Goal: Information Seeking & Learning: Learn about a topic

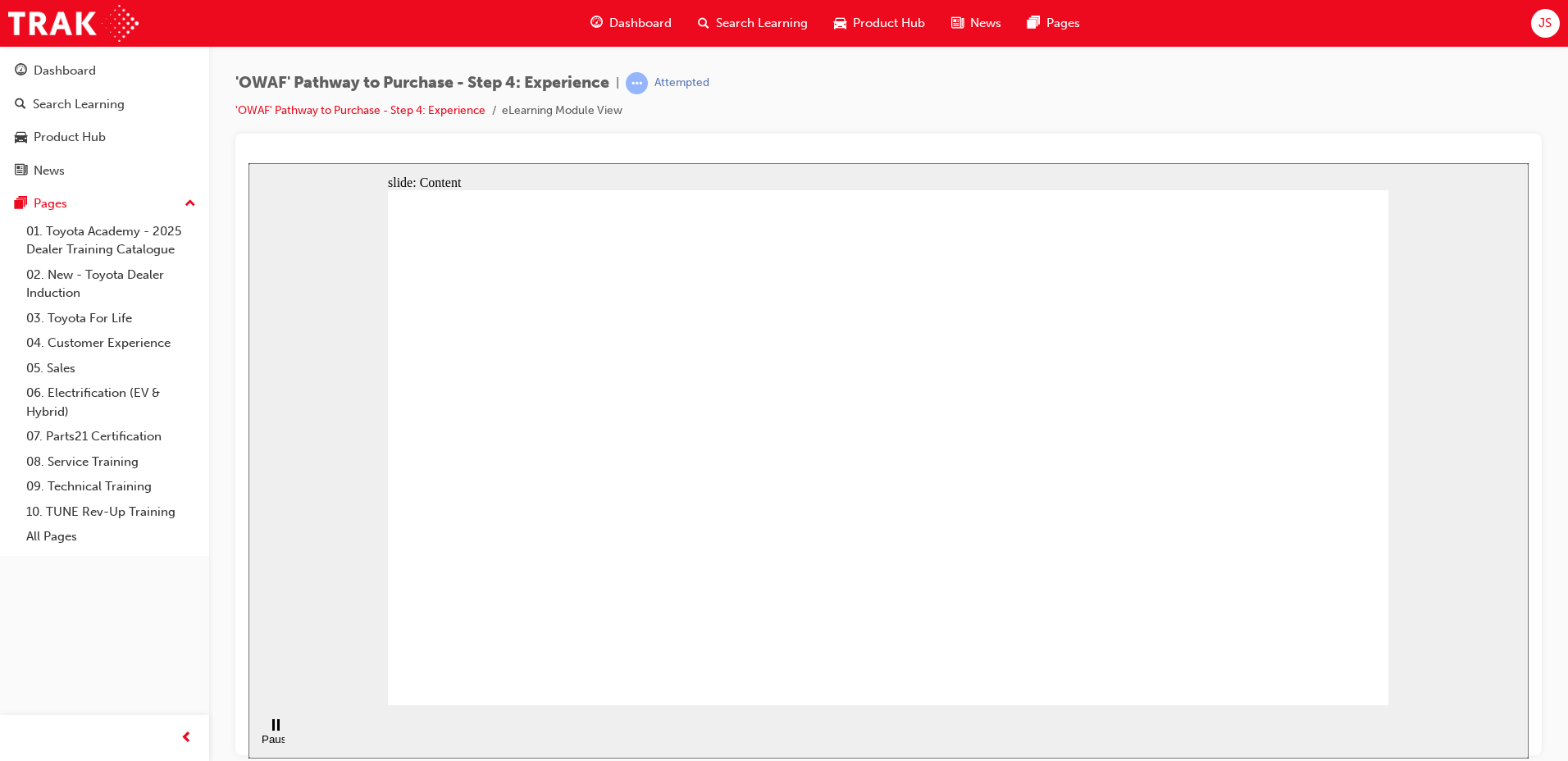
drag, startPoint x: 912, startPoint y: 531, endPoint x: 916, endPoint y: 552, distance: 21.4
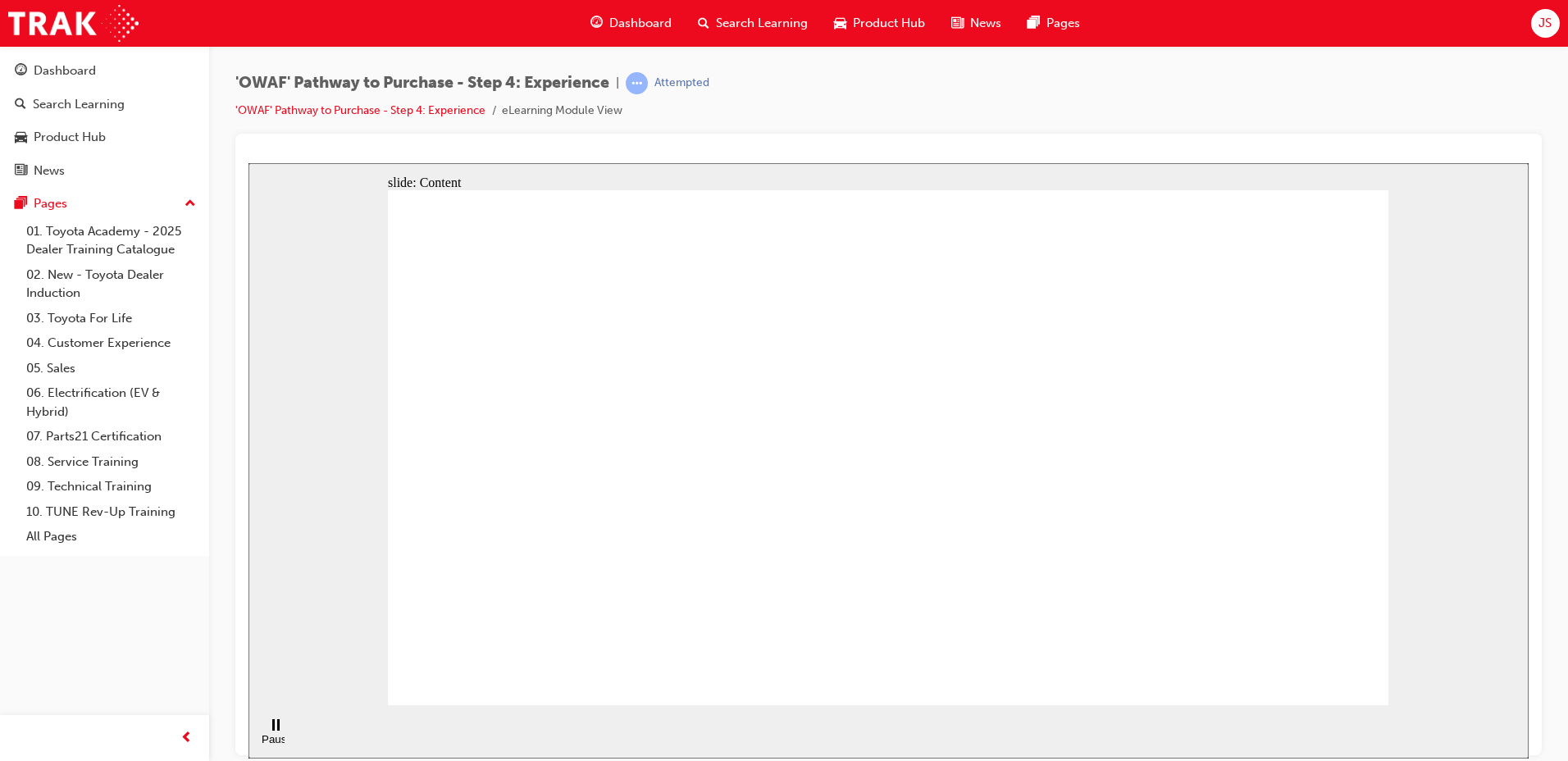
drag, startPoint x: 940, startPoint y: 256, endPoint x: 763, endPoint y: 185, distance: 190.7
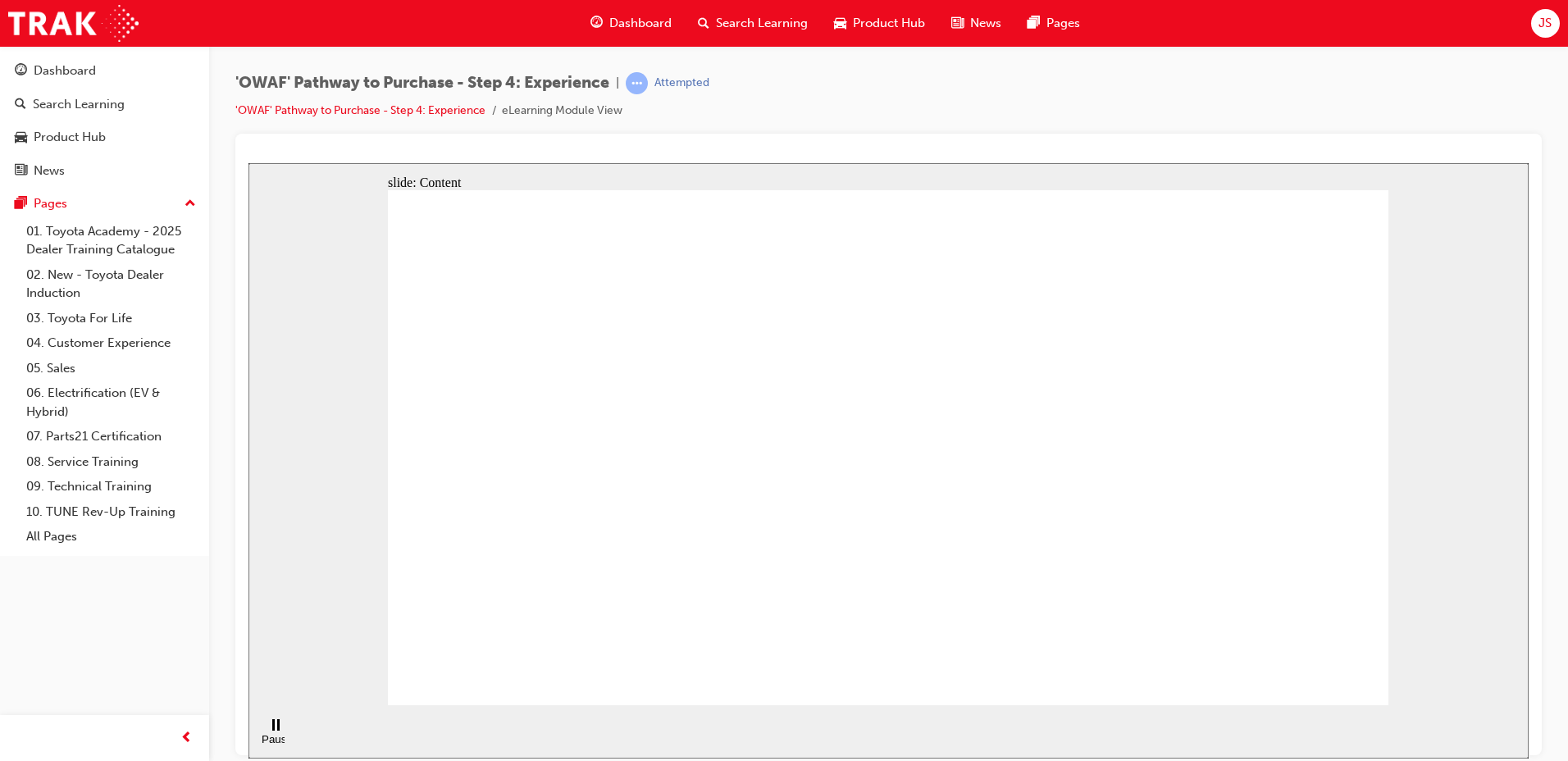
drag, startPoint x: 1117, startPoint y: 403, endPoint x: 1042, endPoint y: 415, distance: 76.0
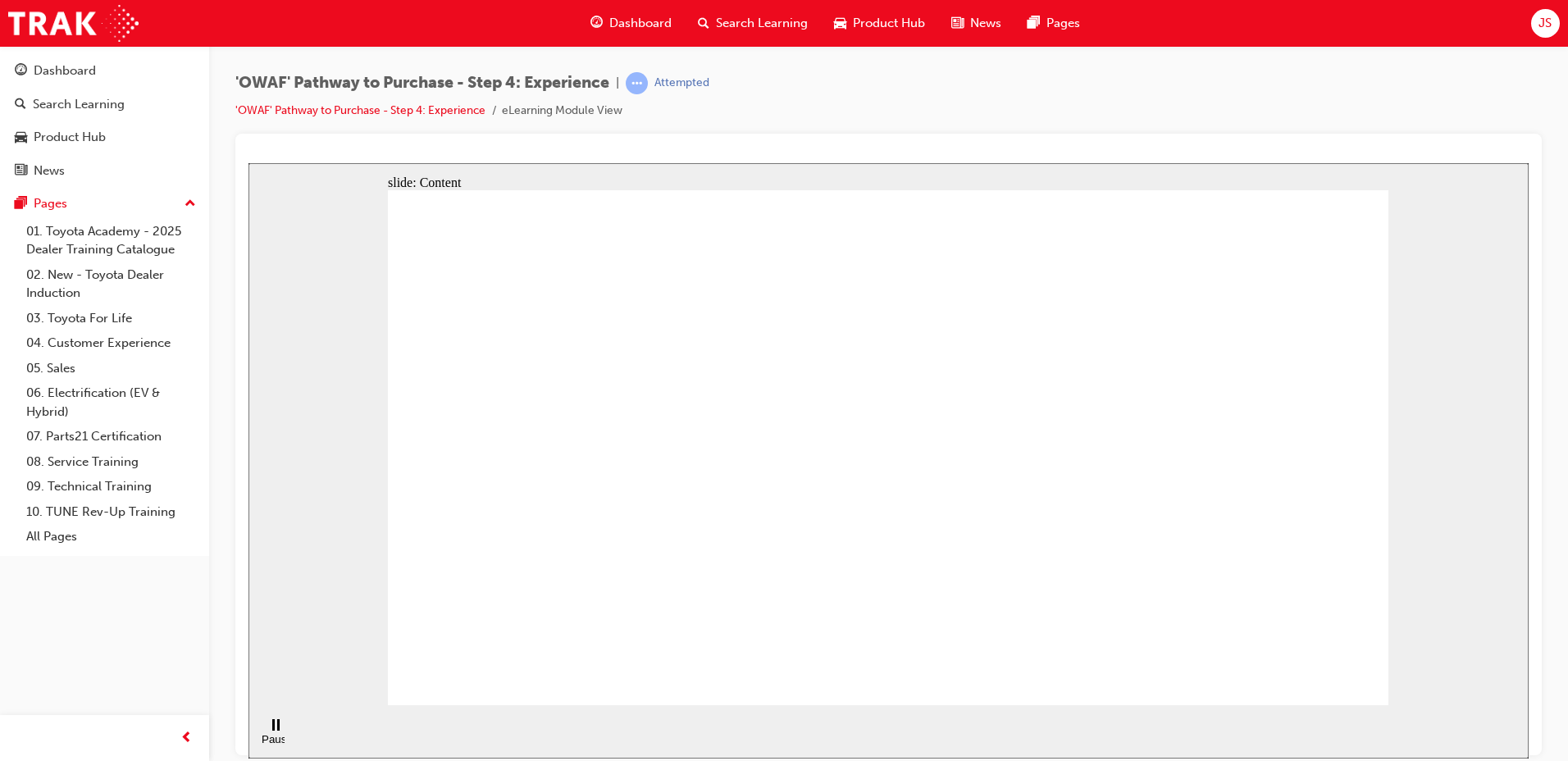
click at [859, 99] on div "'OWAF' Pathway to Purchase - Step 4: Experience | Attempted 'OWAF' Pathway to P…" at bounding box center [888, 103] width 1307 height 61
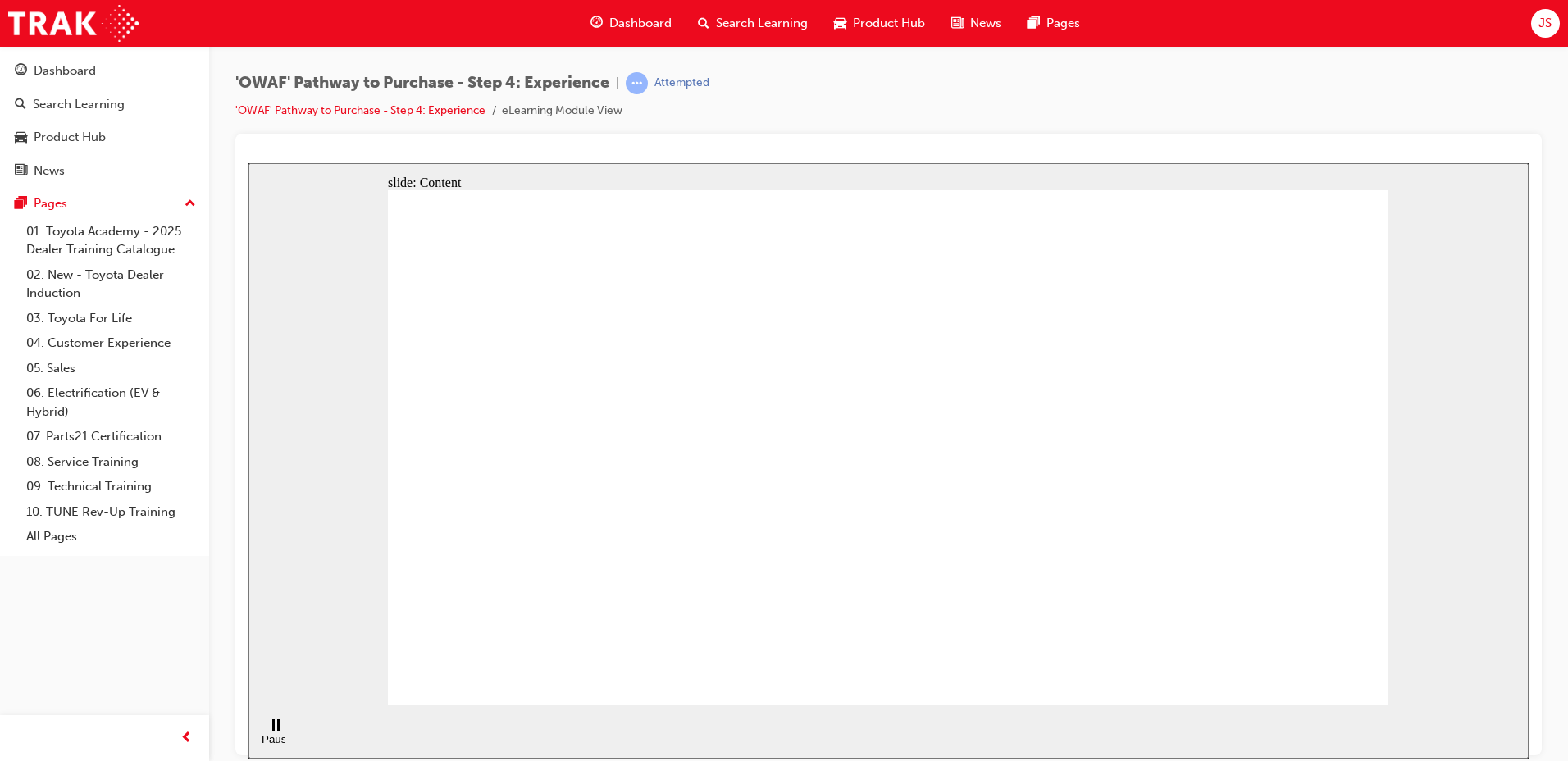
click at [781, 79] on div "'OWAF' Pathway to Purchase - Step 4: Experience | Attempted 'OWAF' Pathway to P…" at bounding box center [888, 103] width 1307 height 61
click at [370, 632] on div "slide: Content Rectangle 1 Rectangle 4 Rectangle 1 Rectangle 2 Driver’s seat Re…" at bounding box center [888, 460] width 1280 height 595
